Goal: Task Accomplishment & Management: Use online tool/utility

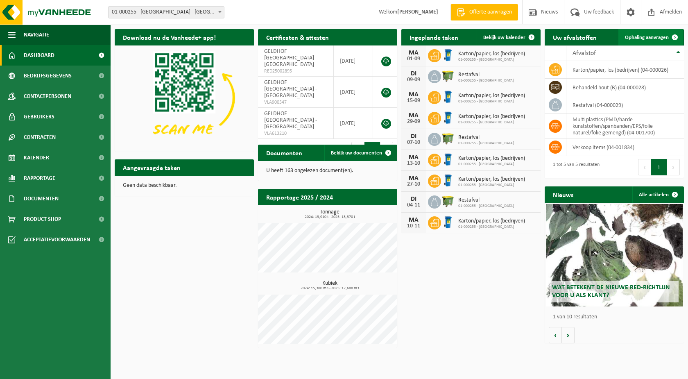
click at [645, 37] on span "Ophaling aanvragen" at bounding box center [647, 37] width 44 height 5
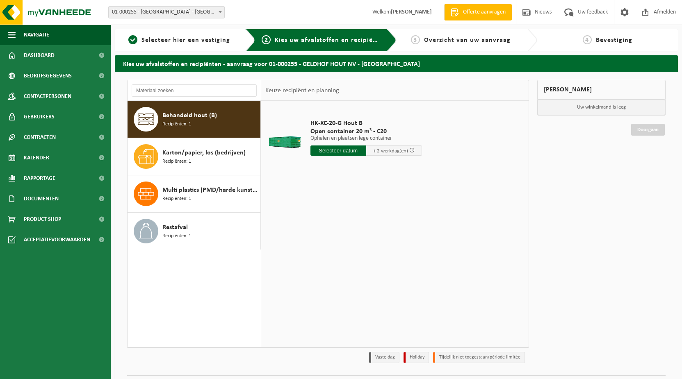
click at [184, 118] on span "Behandeld hout (B)" at bounding box center [189, 116] width 55 height 10
click at [337, 148] on input "text" at bounding box center [338, 150] width 56 height 10
click at [404, 167] on icon at bounding box center [403, 169] width 13 height 13
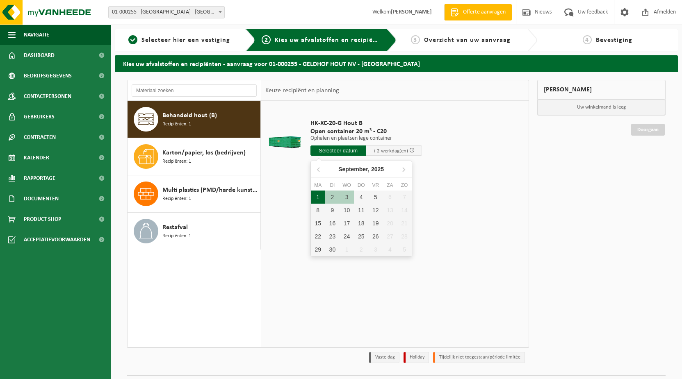
click at [318, 195] on div "1" at bounding box center [318, 197] width 14 height 13
type input "Van [DATE]"
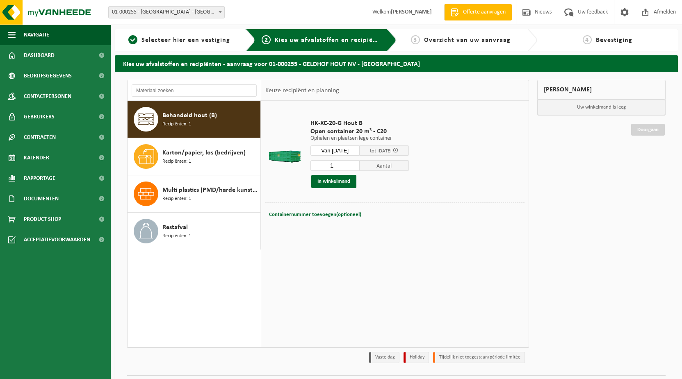
click at [398, 149] on span at bounding box center [395, 150] width 5 height 5
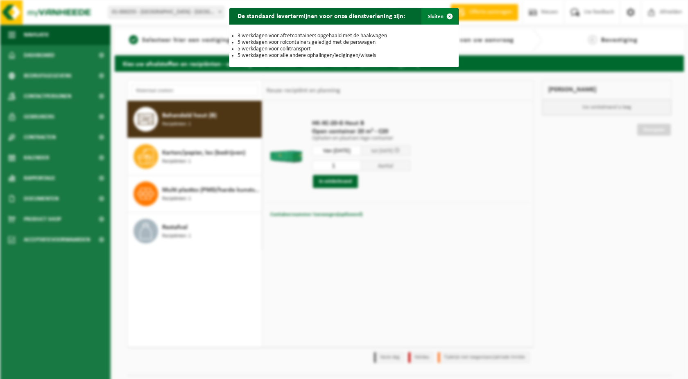
click at [443, 15] on span "button" at bounding box center [450, 16] width 16 height 16
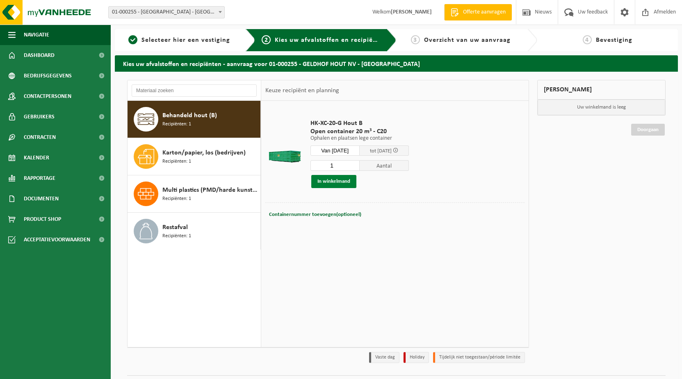
click at [338, 181] on button "In winkelmand" at bounding box center [333, 181] width 45 height 13
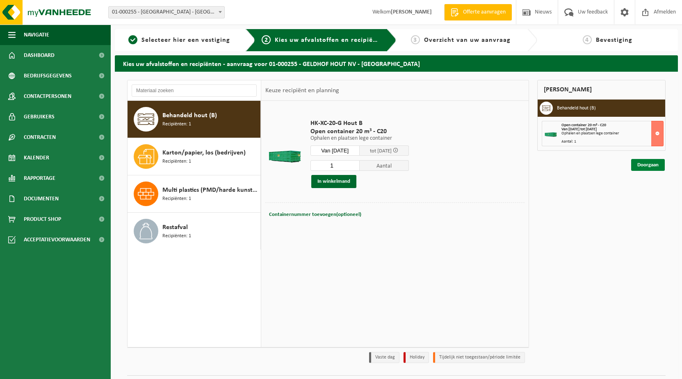
click at [645, 161] on link "Doorgaan" at bounding box center [648, 165] width 34 height 12
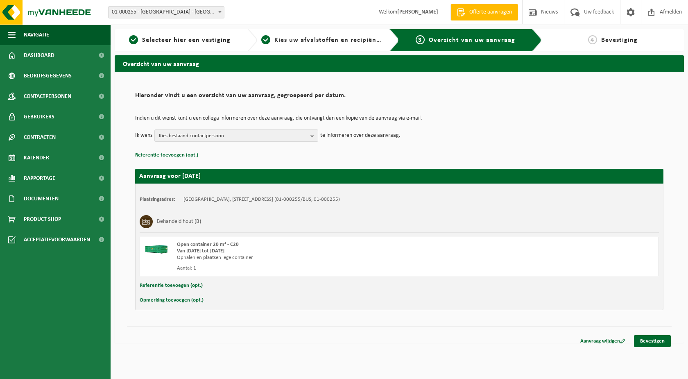
click at [192, 317] on div "Hieronder vindt u een overzicht van uw aanvraag, gegroepeerd per datum. Indien …" at bounding box center [399, 199] width 545 height 239
click at [195, 300] on button "Opmerking toevoegen (opt.)" at bounding box center [172, 300] width 64 height 11
click at [280, 304] on input "text" at bounding box center [415, 301] width 471 height 12
type input "Graag rekening houden met onze openingsuren aub."
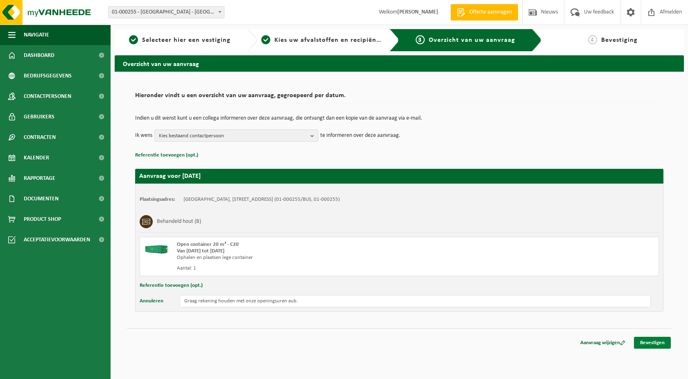
click at [648, 340] on link "Bevestigen" at bounding box center [652, 343] width 37 height 12
